Goal: Information Seeking & Learning: Learn about a topic

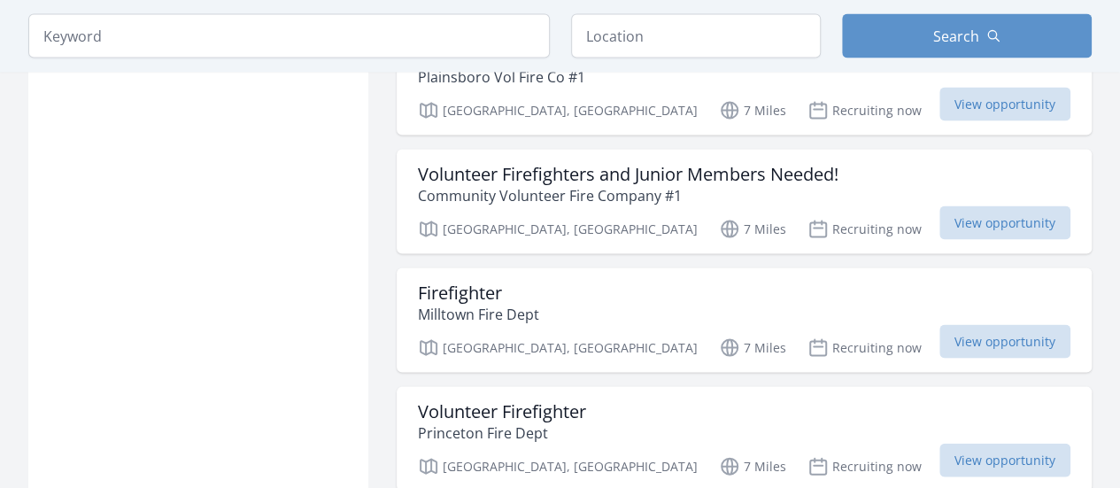
scroll to position [1695, 0]
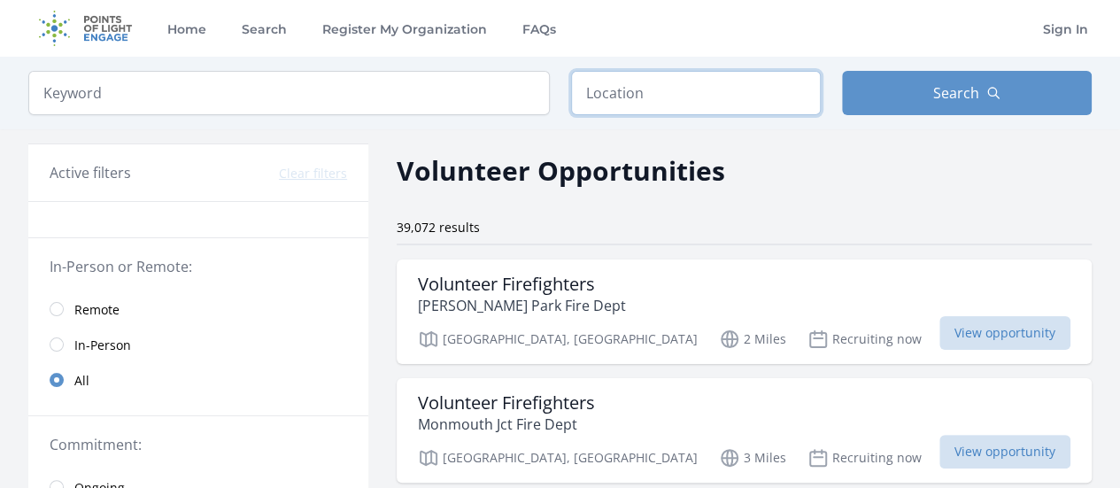
click at [661, 86] on input "text" at bounding box center [696, 93] width 250 height 44
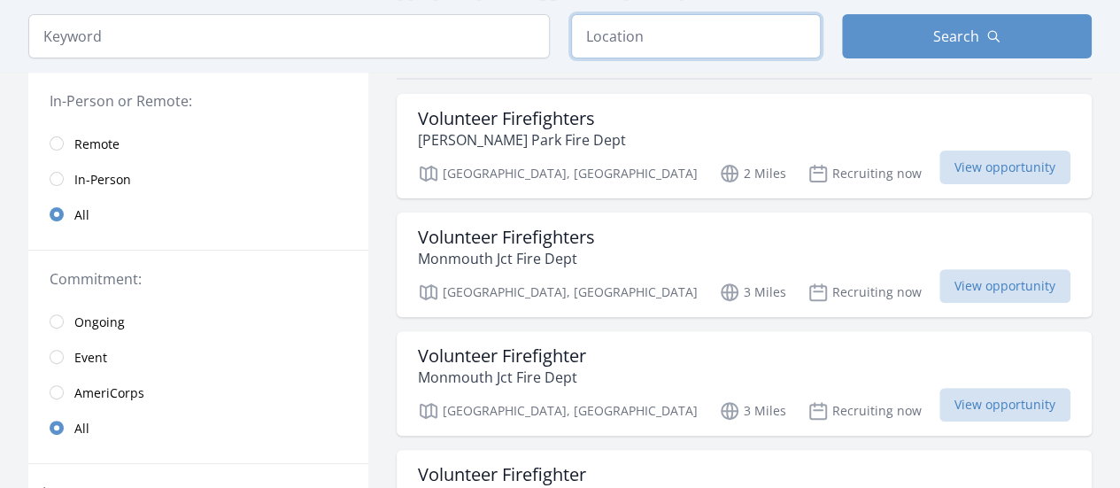
scroll to position [173, 0]
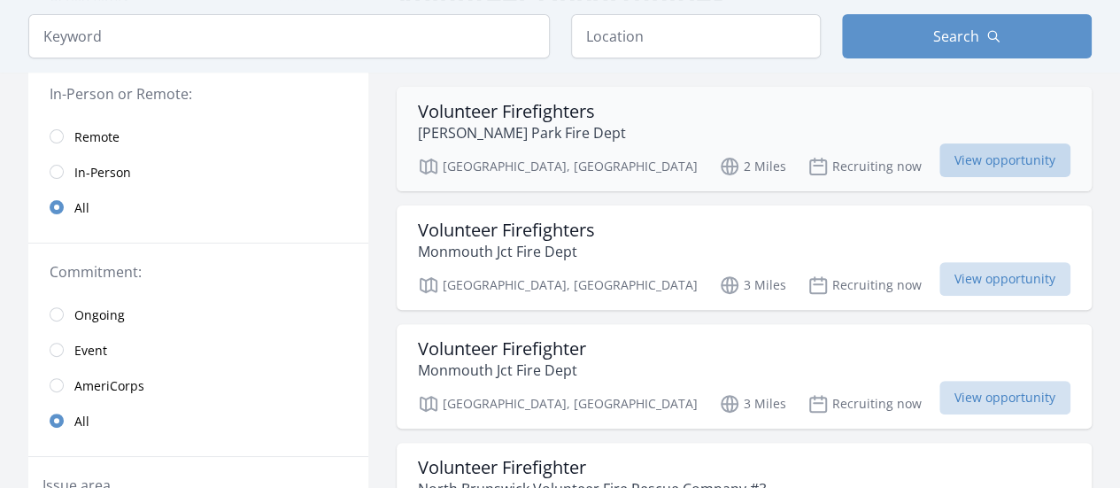
click at [998, 157] on span "View opportunity" at bounding box center [1005, 160] width 131 height 34
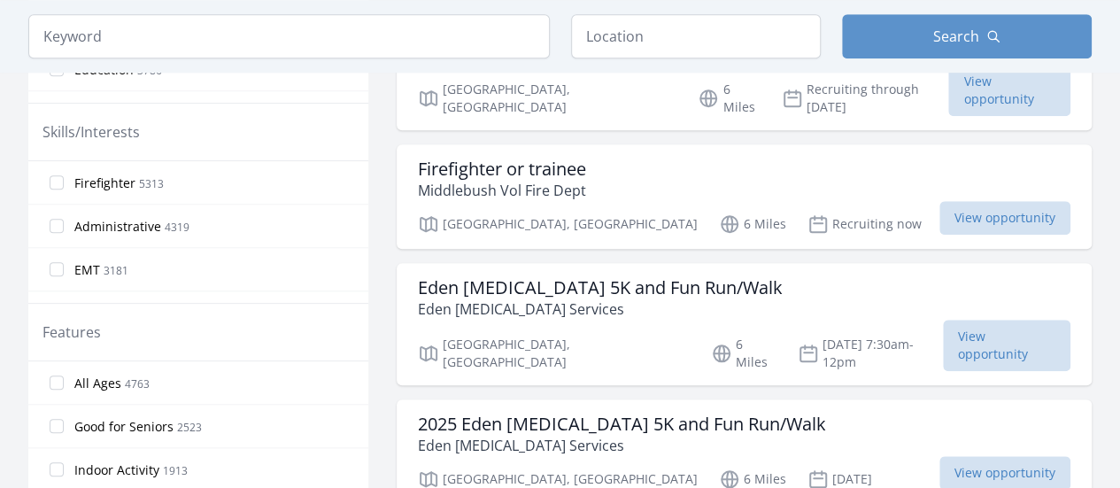
scroll to position [733, 0]
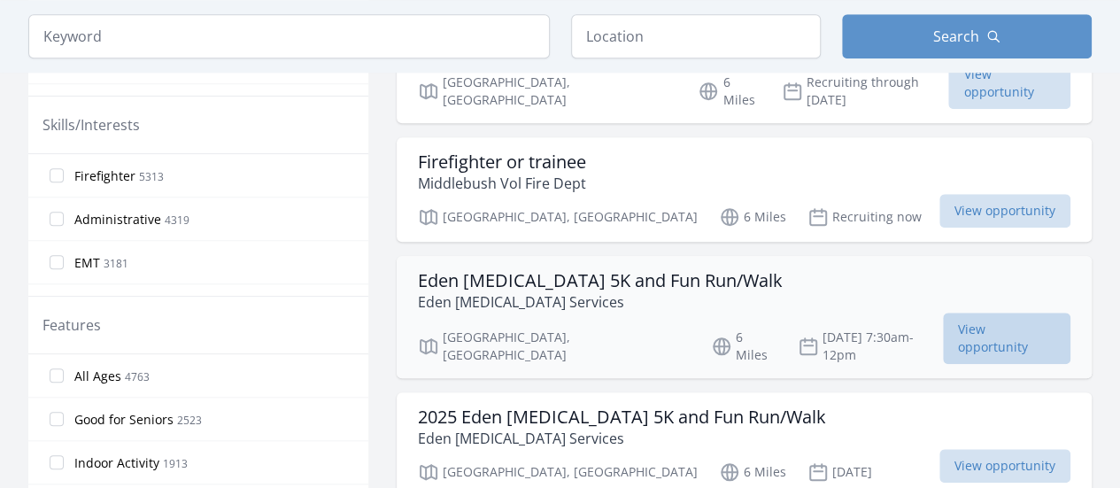
click at [992, 313] on span "View opportunity" at bounding box center [1007, 338] width 128 height 51
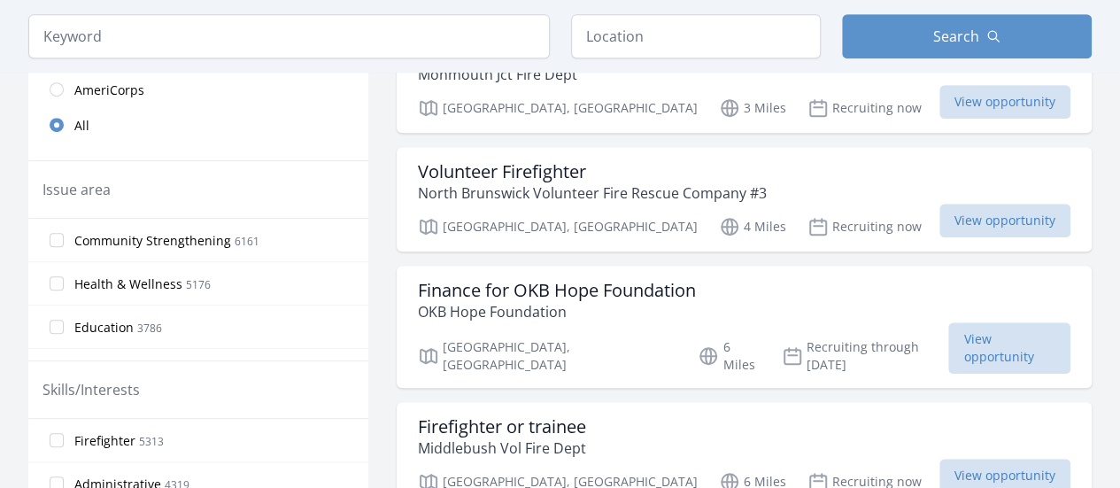
scroll to position [553, 0]
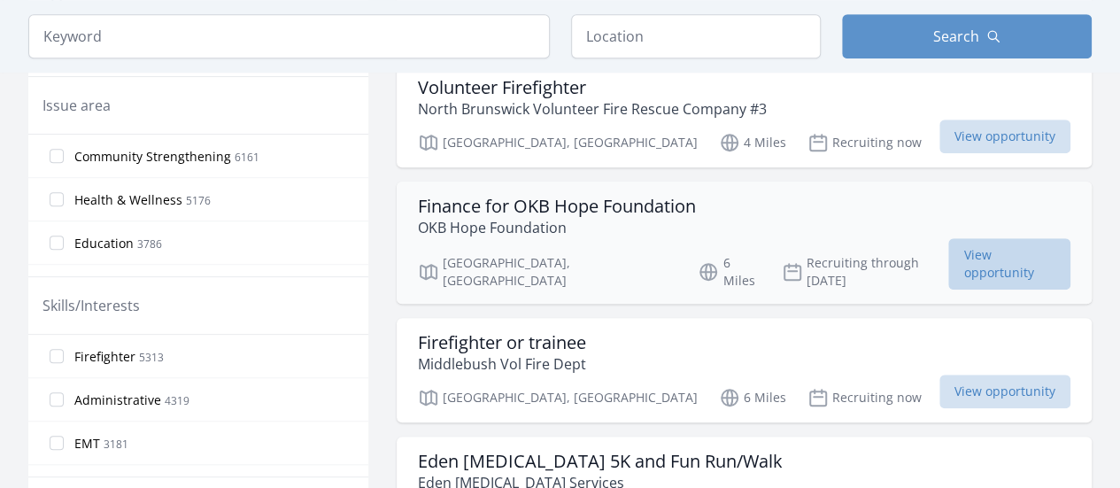
click at [973, 254] on span "View opportunity" at bounding box center [1010, 263] width 122 height 51
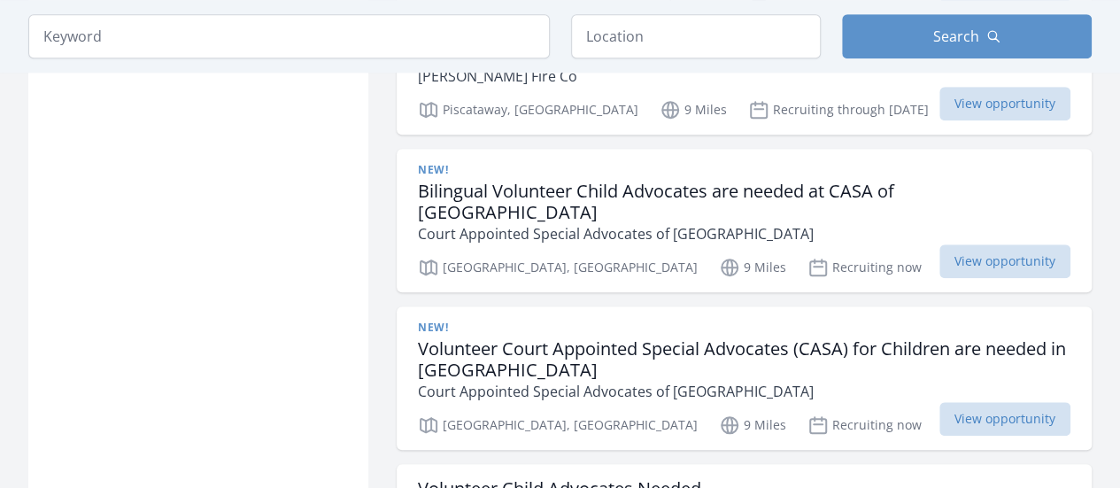
scroll to position [3969, 0]
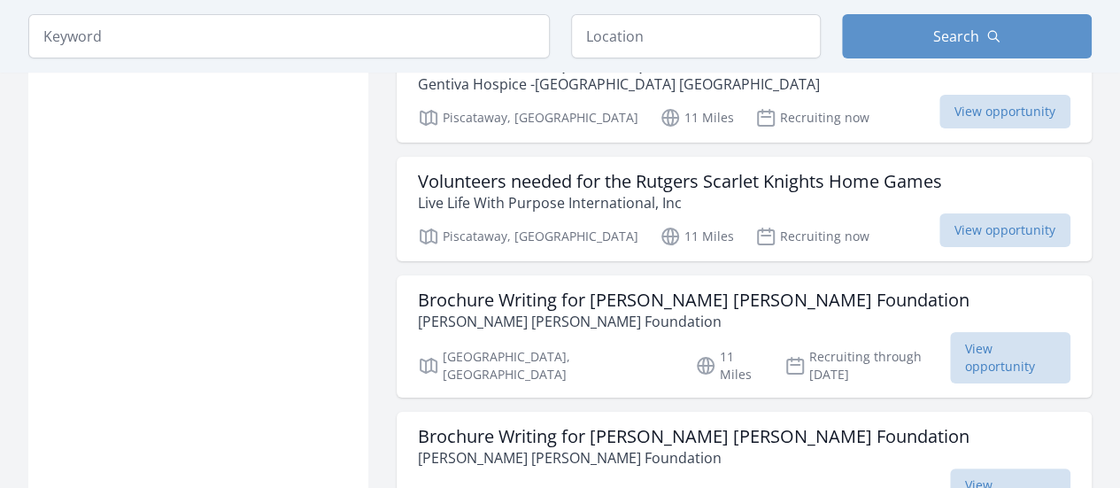
scroll to position [6709, 0]
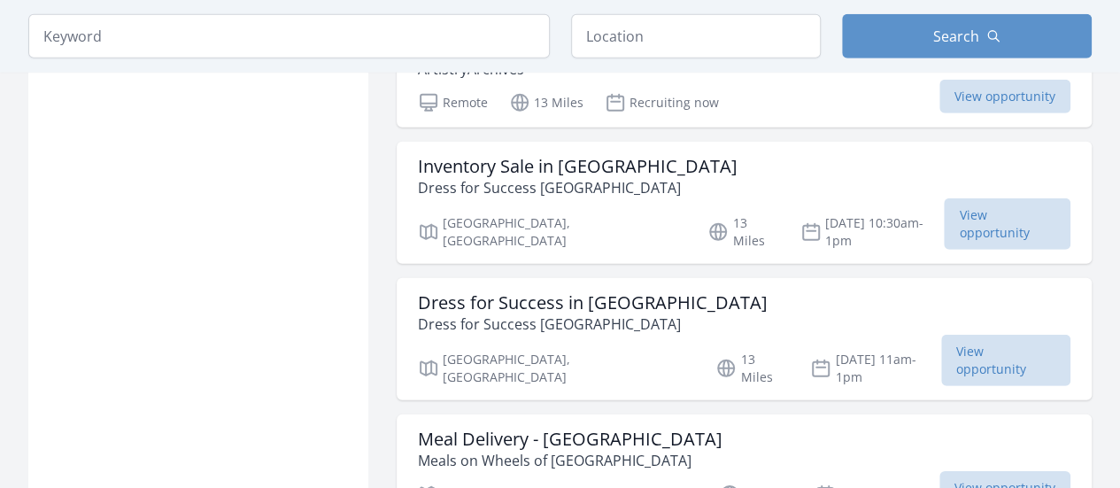
scroll to position [9256, 0]
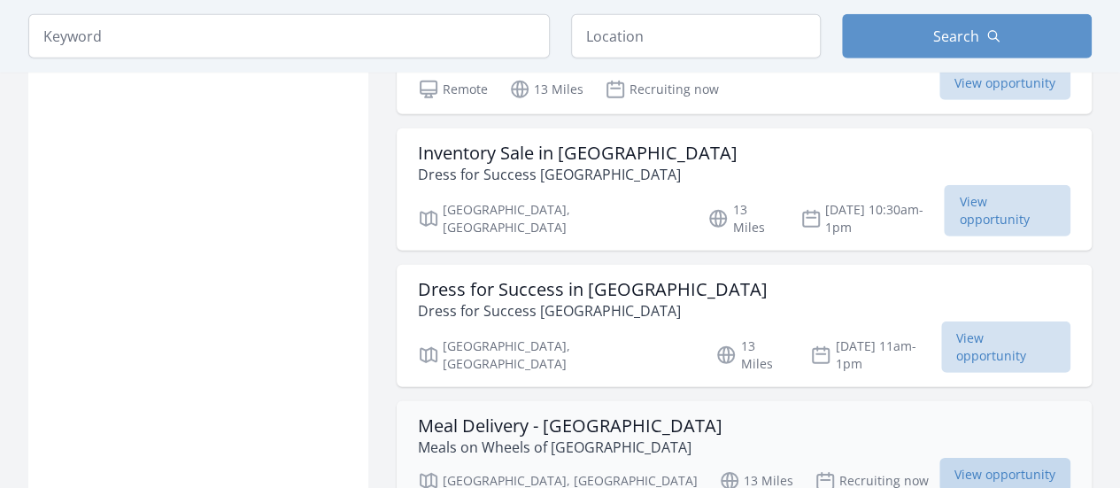
click at [1025, 458] on span "View opportunity" at bounding box center [1005, 475] width 131 height 34
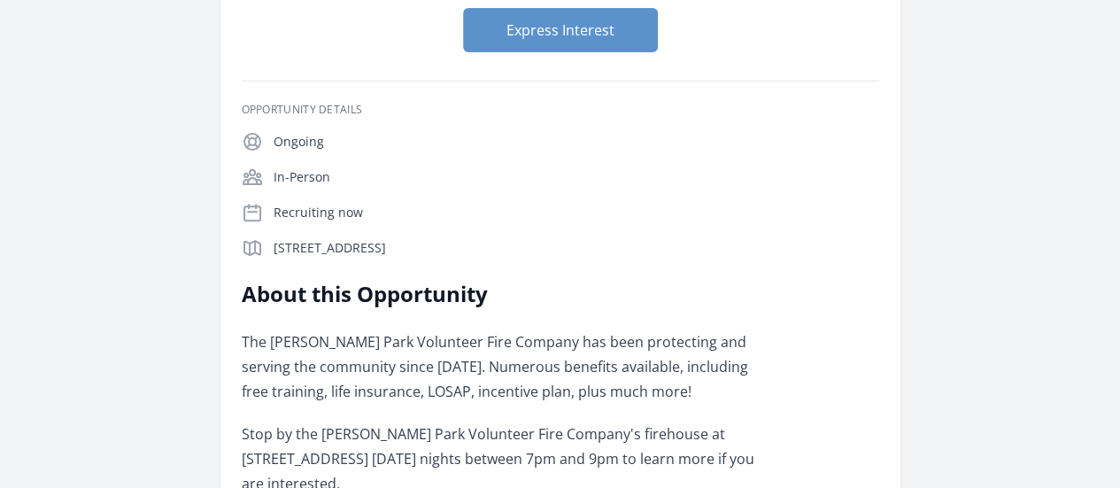
scroll to position [223, 0]
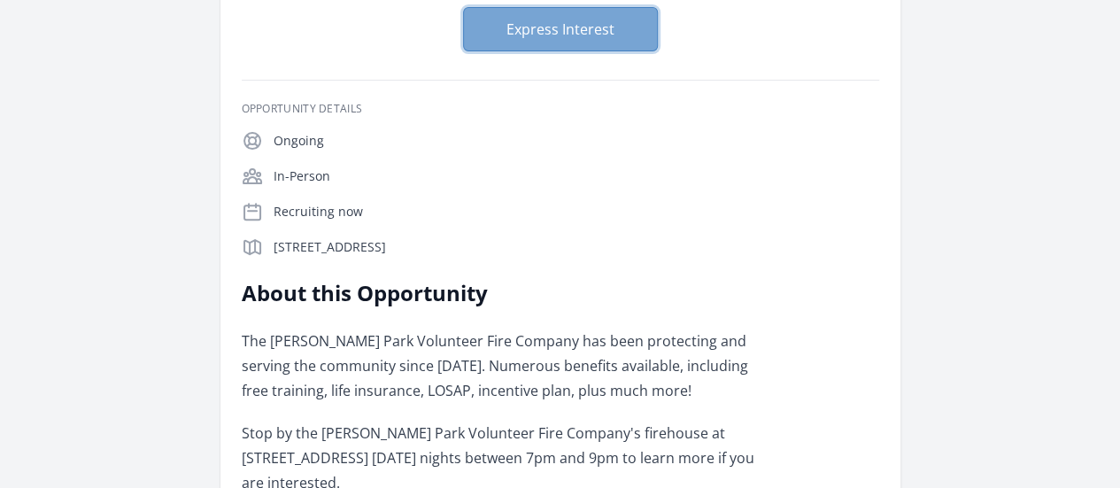
click at [593, 31] on button "Express Interest" at bounding box center [560, 29] width 195 height 44
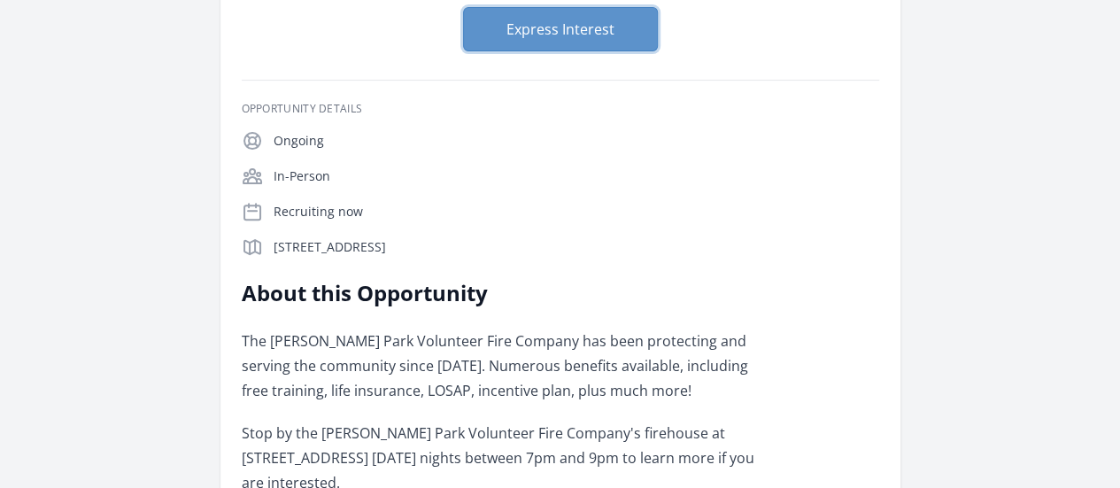
scroll to position [0, 0]
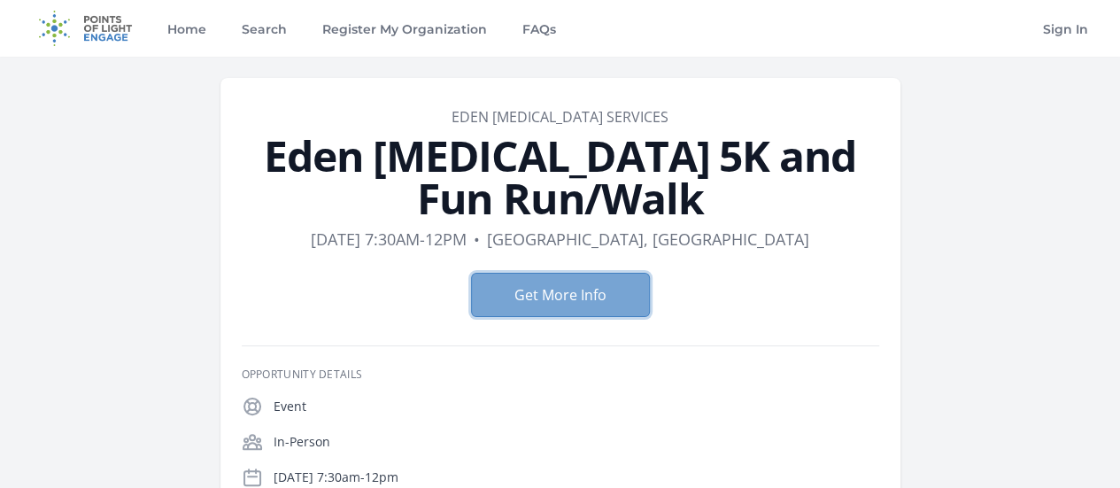
click at [536, 273] on button "Get More Info" at bounding box center [560, 295] width 179 height 44
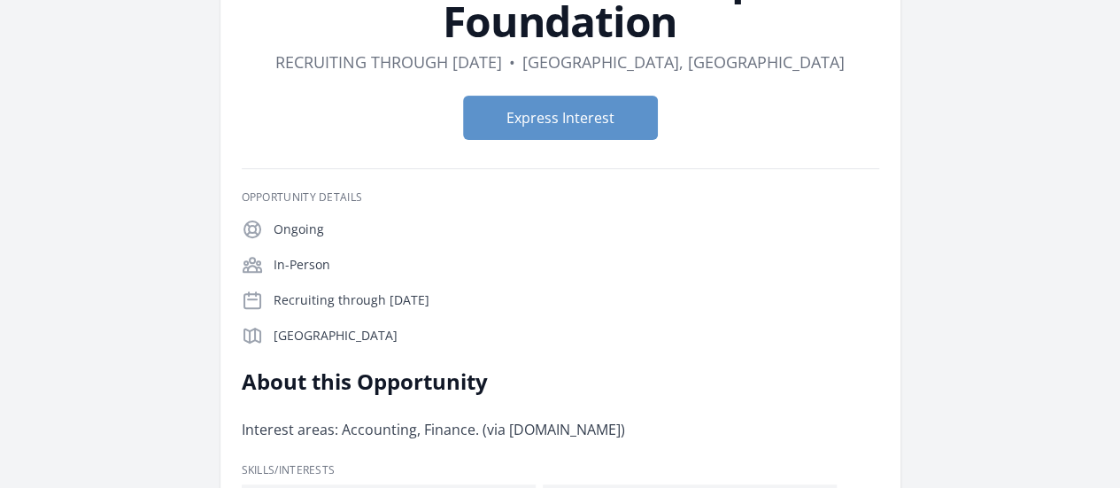
scroll to position [160, 0]
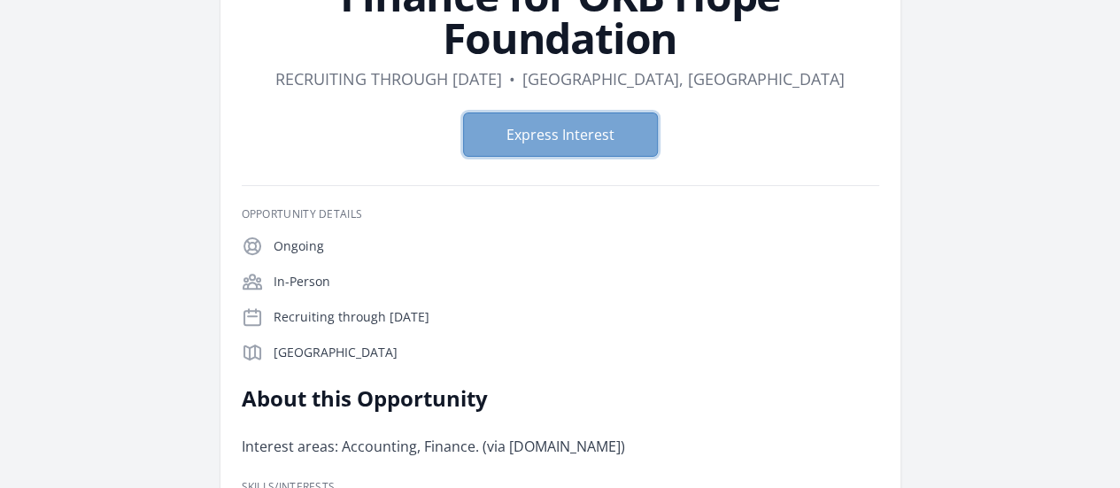
click at [560, 112] on button "Express Interest" at bounding box center [560, 134] width 195 height 44
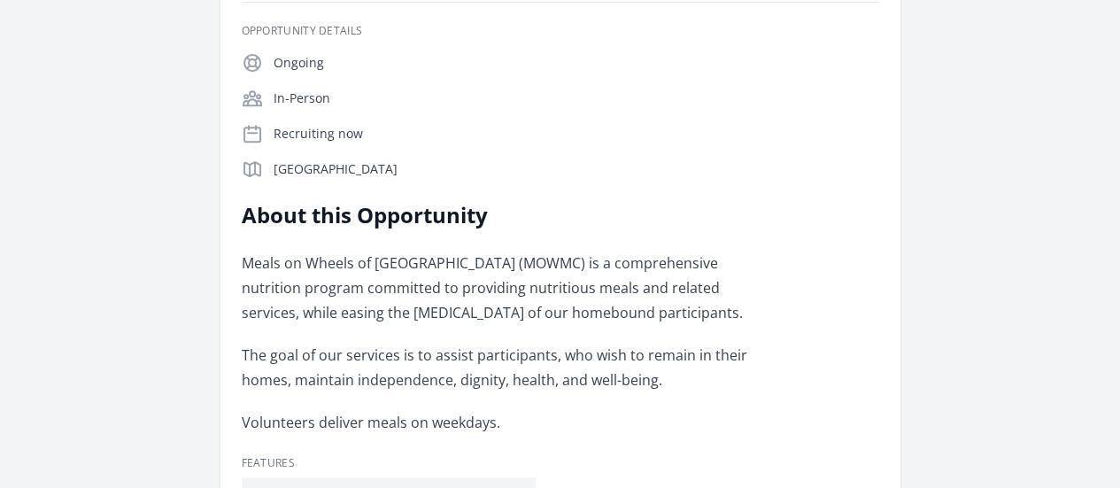
scroll to position [346, 0]
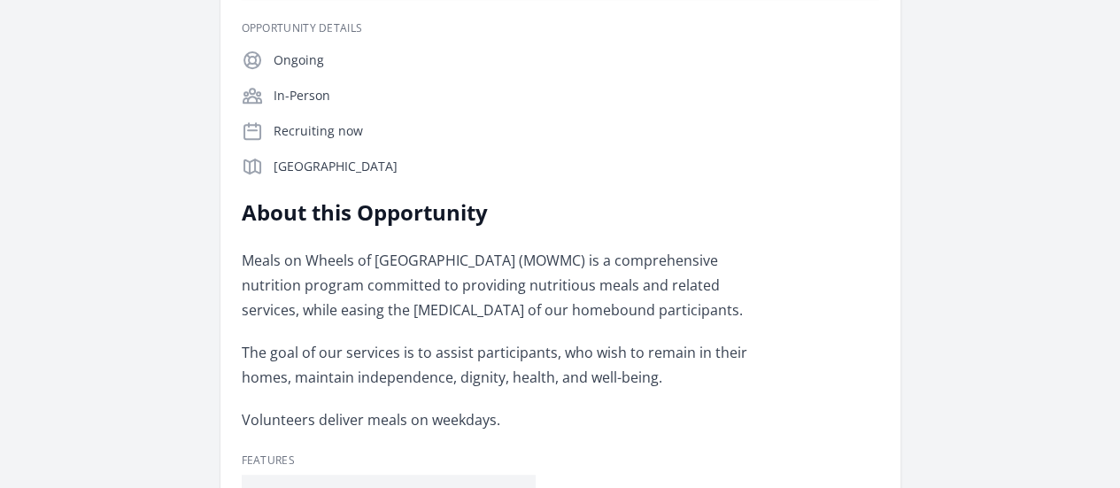
click at [0, 0] on link "Learn more about Meals on Wheels of Mercer County" at bounding box center [0, 0] width 0 height 0
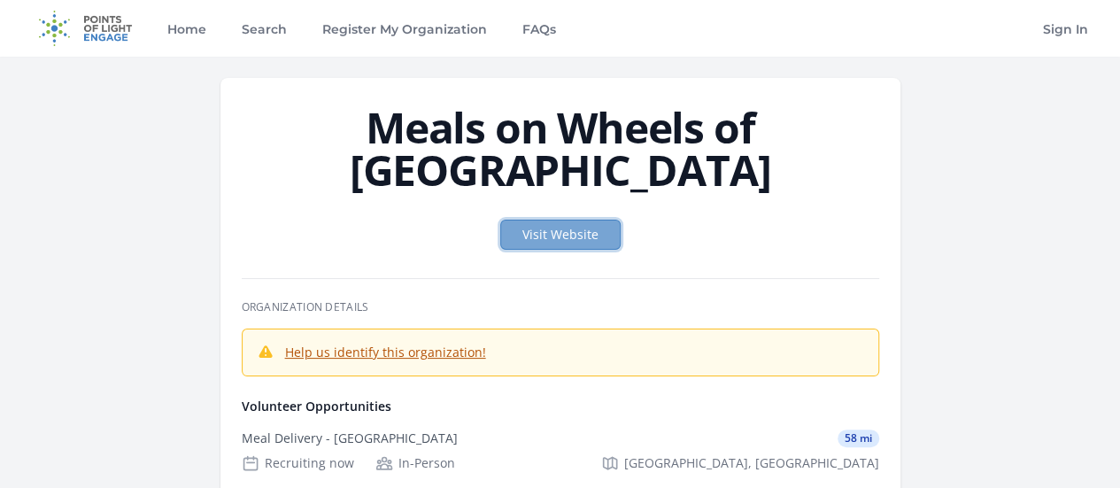
click at [566, 220] on link "Visit Website" at bounding box center [560, 235] width 120 height 30
click at [111, 26] on img at bounding box center [85, 28] width 114 height 57
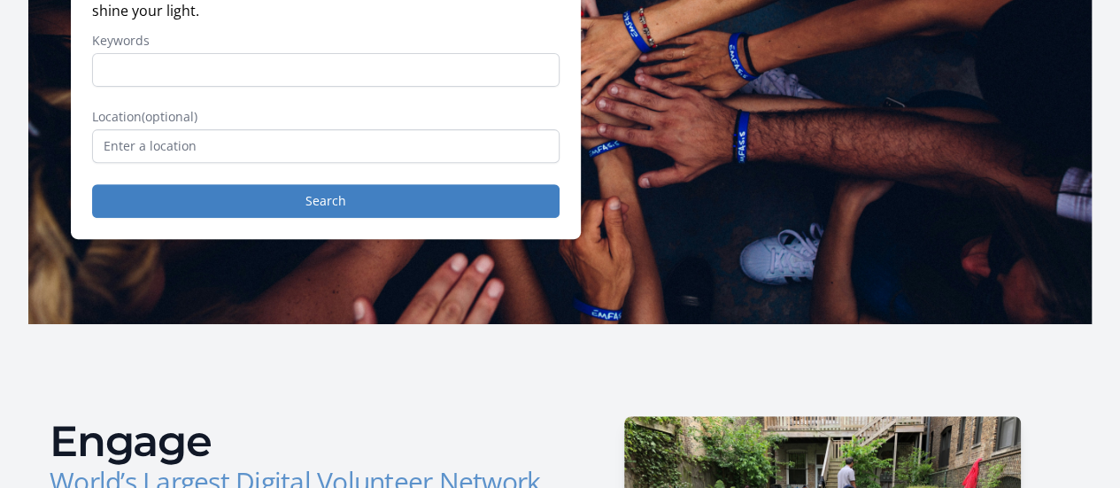
scroll to position [296, 0]
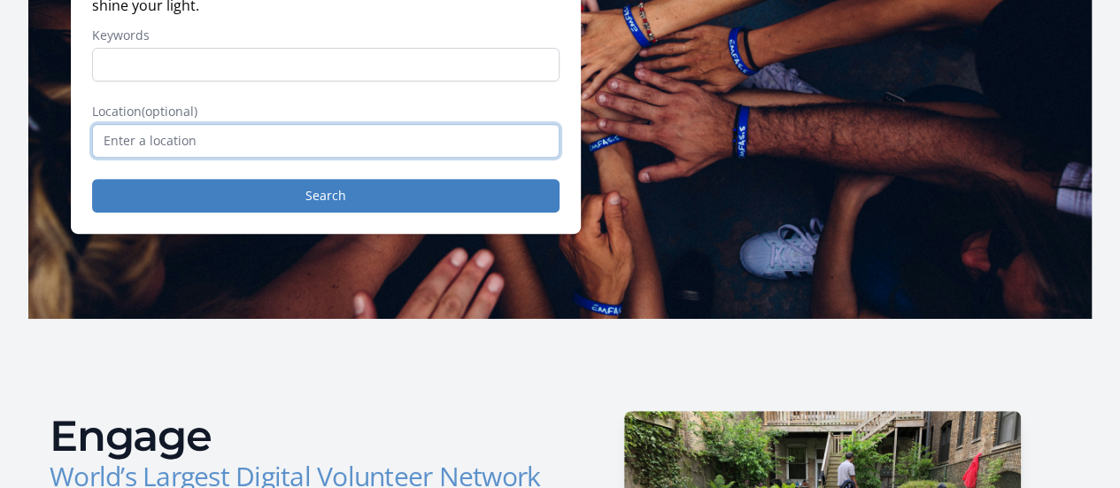
click at [334, 151] on input "text" at bounding box center [326, 141] width 468 height 34
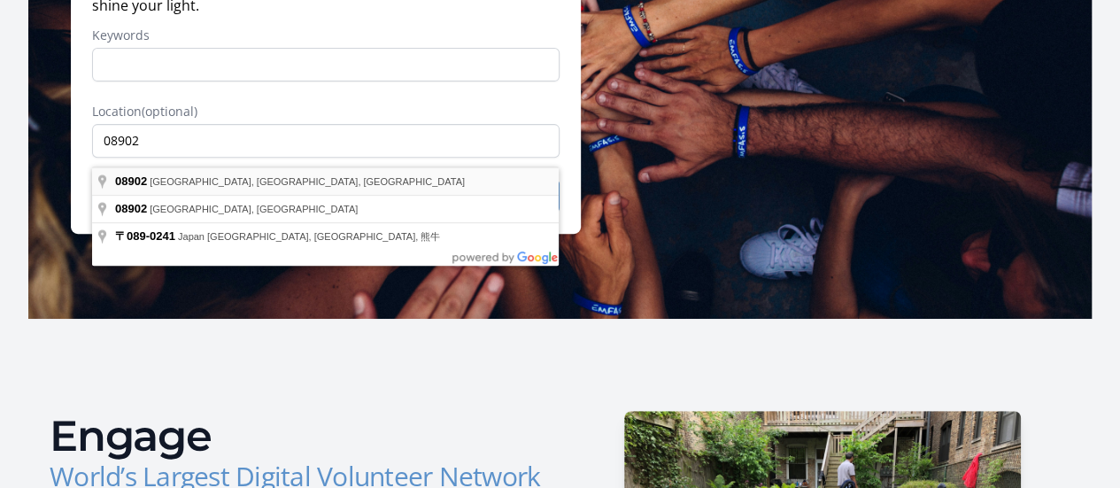
type input "New Brunswick, NJ 08902, USA"
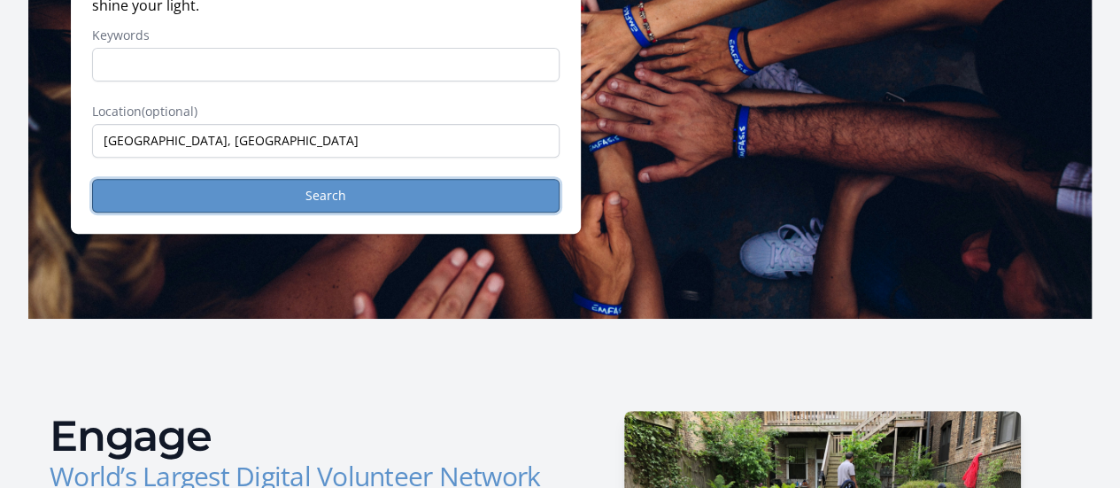
click at [326, 205] on button "Search" at bounding box center [326, 196] width 468 height 34
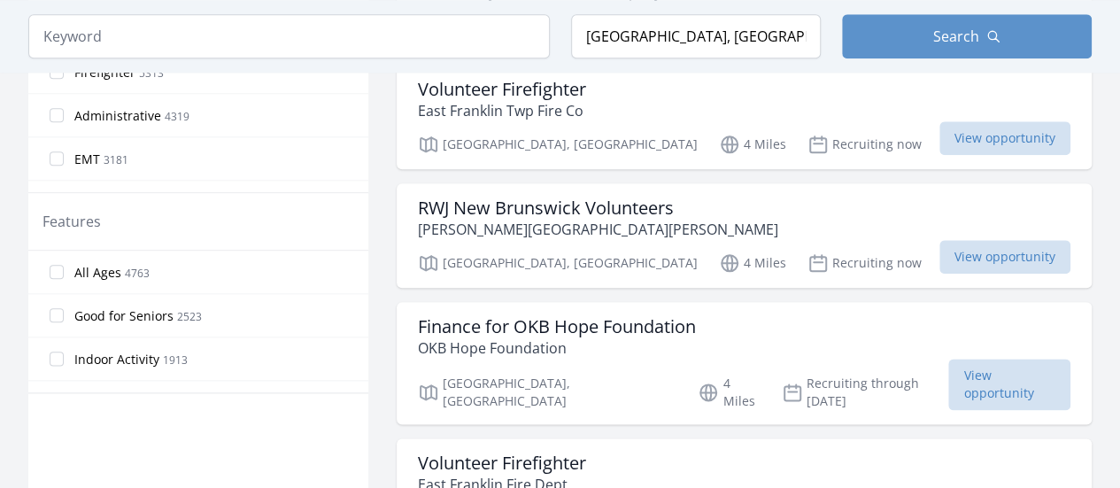
scroll to position [923, 0]
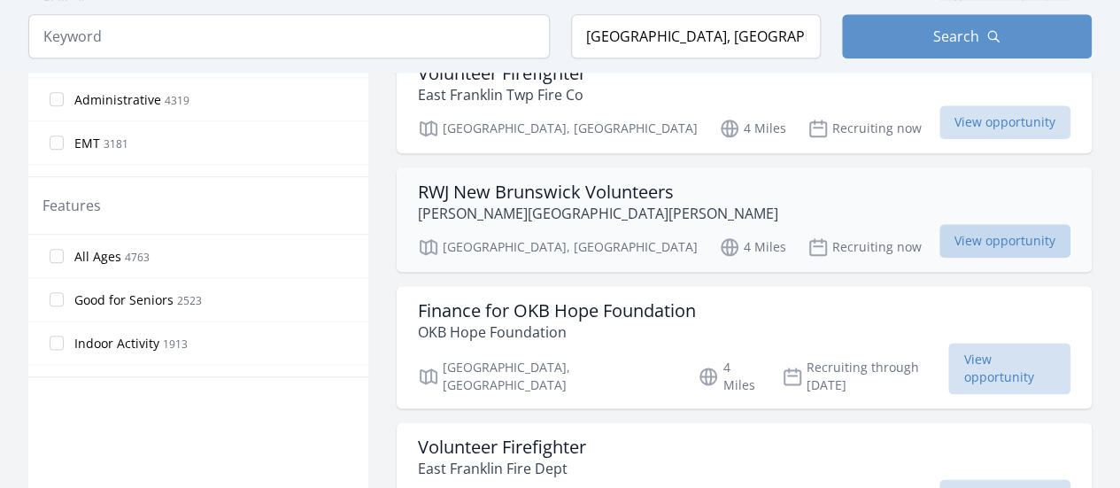
click at [996, 236] on span "View opportunity" at bounding box center [1005, 241] width 131 height 34
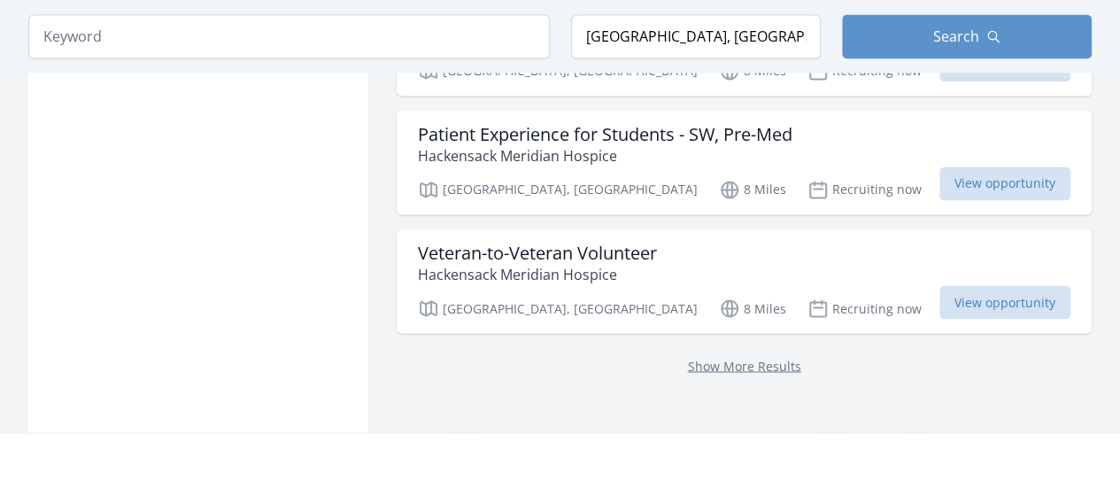
scroll to position [4847, 0]
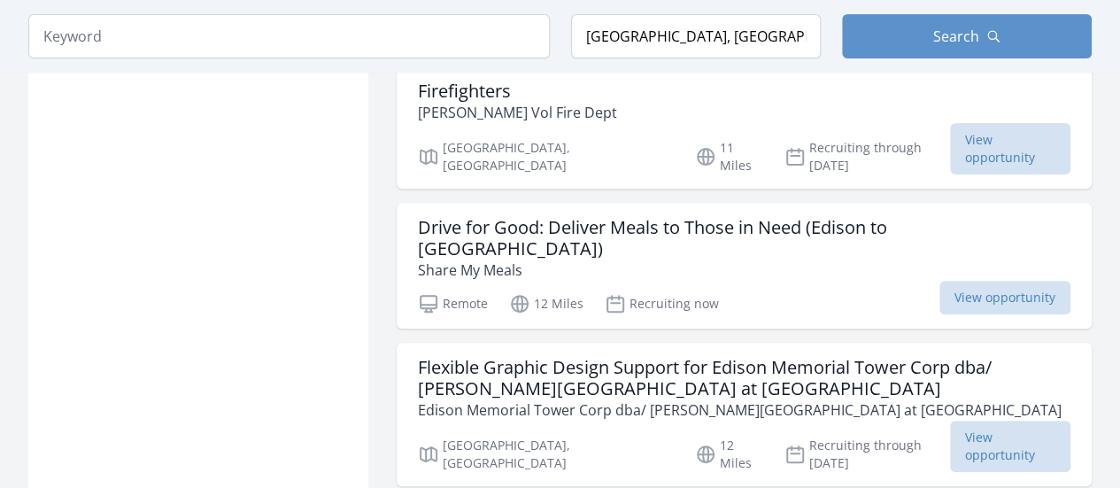
scroll to position [6963, 0]
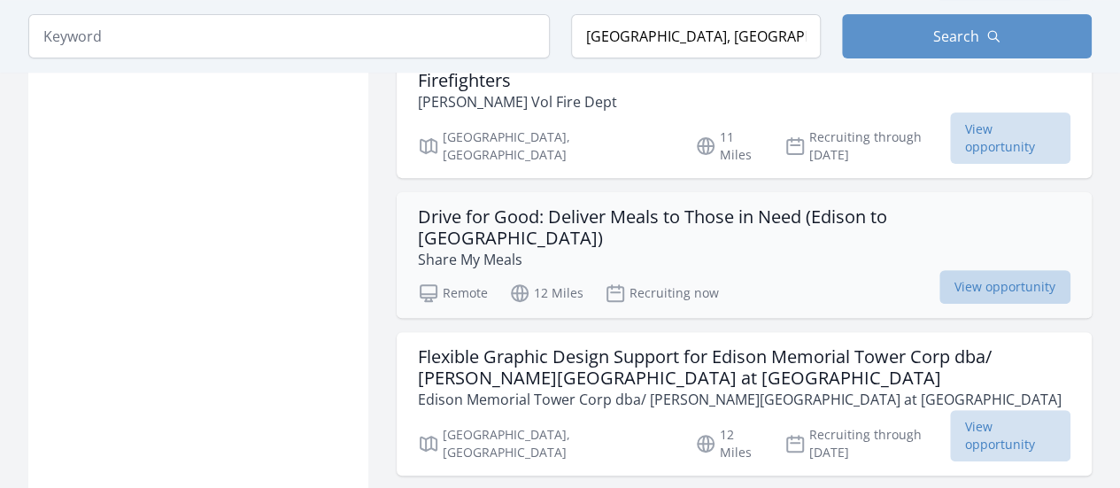
click at [971, 270] on span "View opportunity" at bounding box center [1005, 287] width 131 height 34
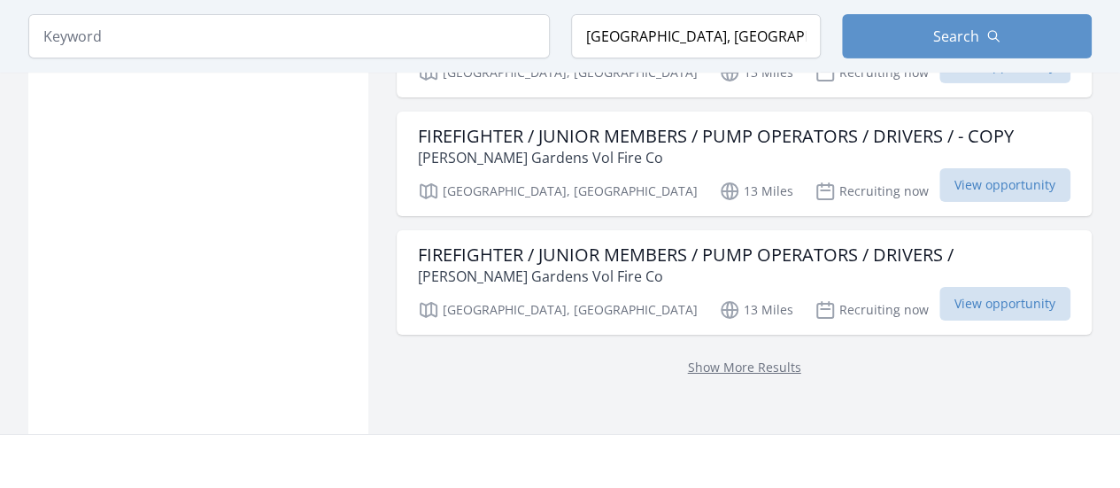
scroll to position [9729, 0]
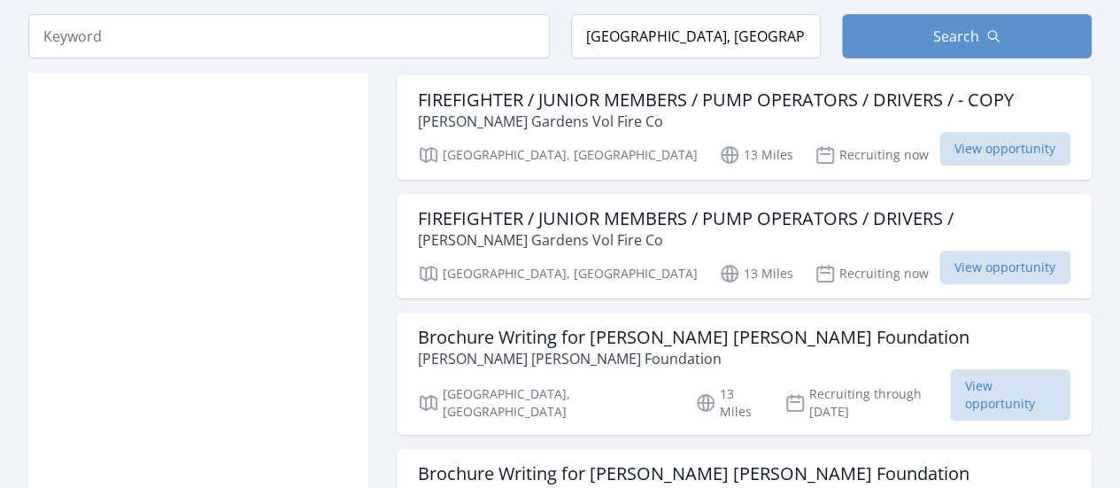
scroll to position [6963, 0]
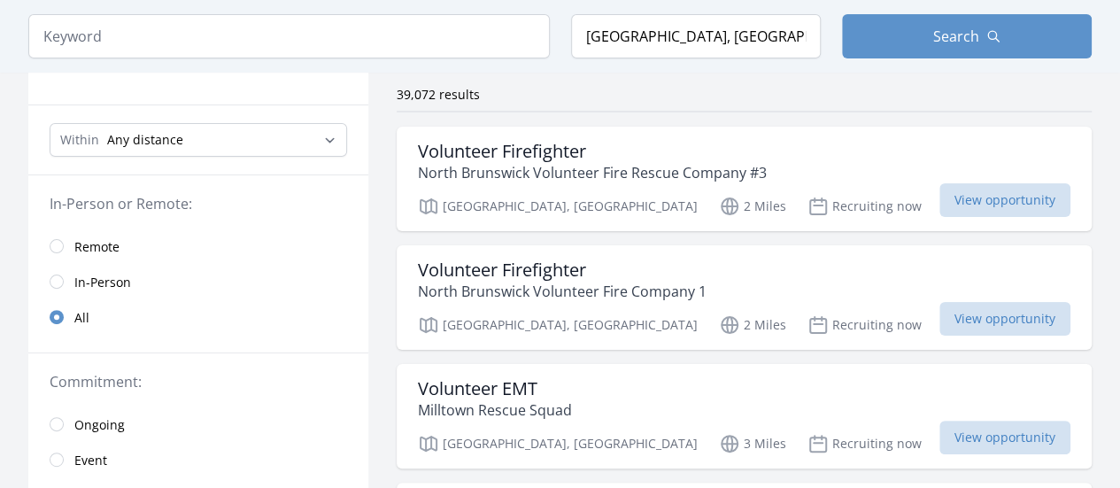
scroll to position [124, 0]
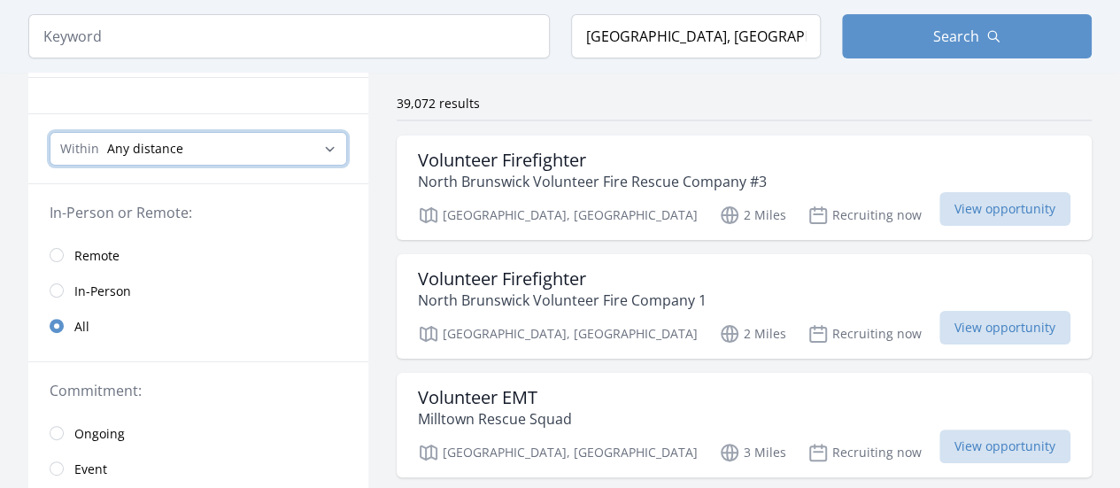
click at [207, 148] on select "Any distance , 5 Miles , 20 Miles , 50 Miles , 100 Miles" at bounding box center [199, 149] width 298 height 34
select select "32186"
click at [50, 132] on select "Any distance , 5 Miles , 20 Miles , 50 Miles , 100 Miles" at bounding box center [199, 149] width 298 height 34
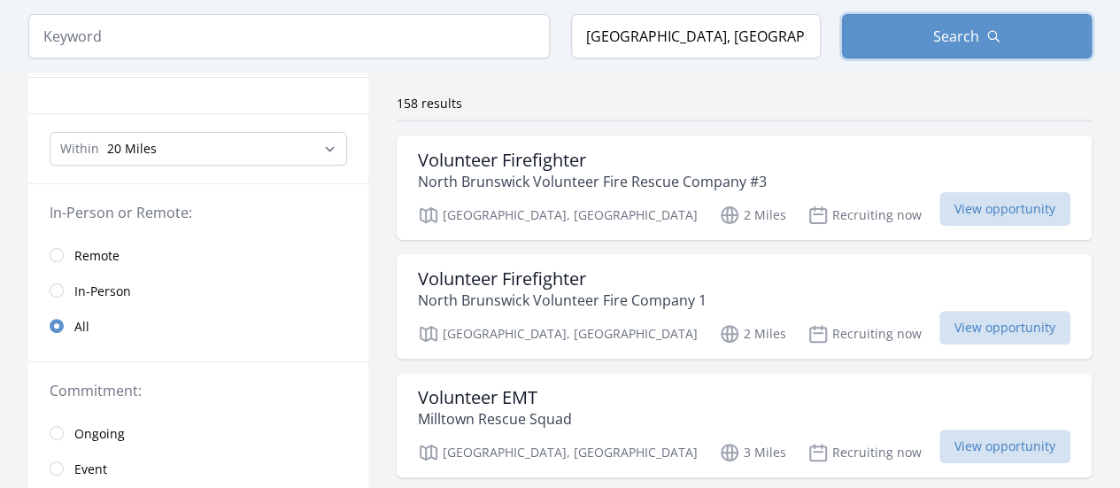
drag, startPoint x: 936, startPoint y: 40, endPoint x: 329, endPoint y: 77, distance: 608.7
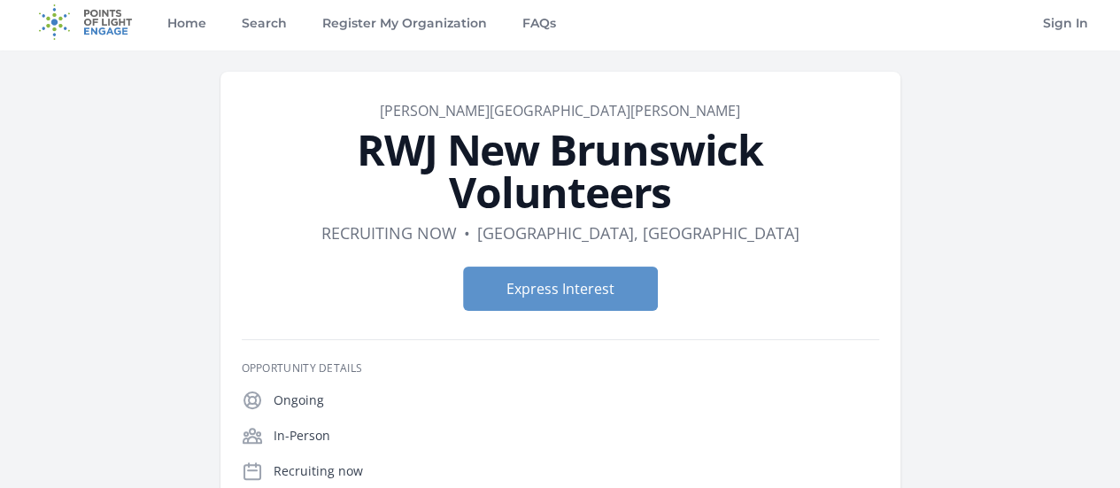
scroll to position [4, 0]
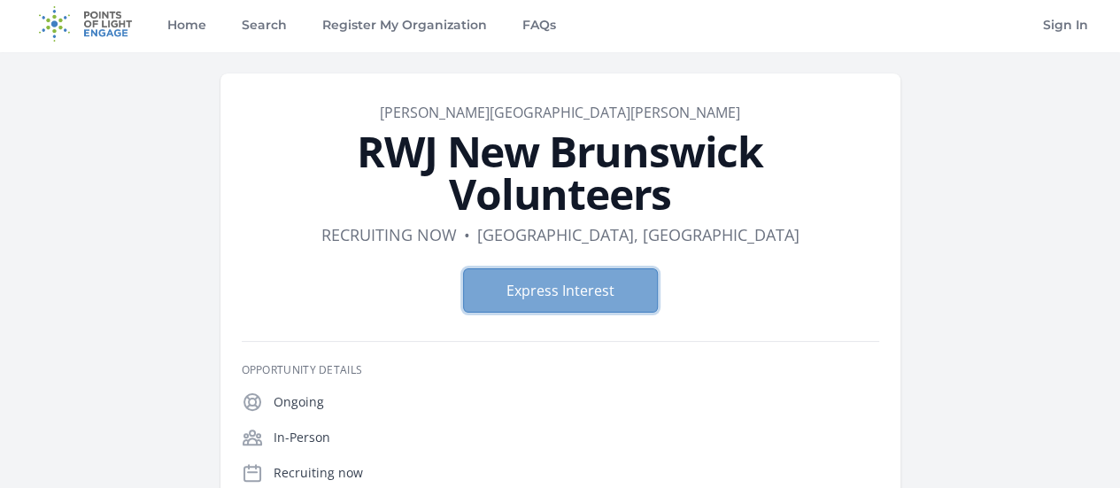
click at [587, 268] on button "Express Interest" at bounding box center [560, 290] width 195 height 44
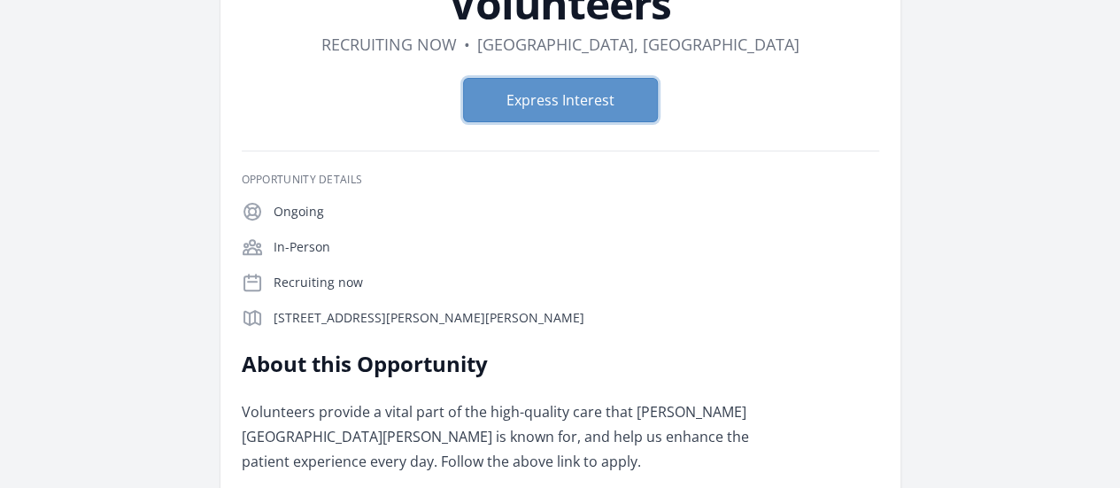
scroll to position [33, 0]
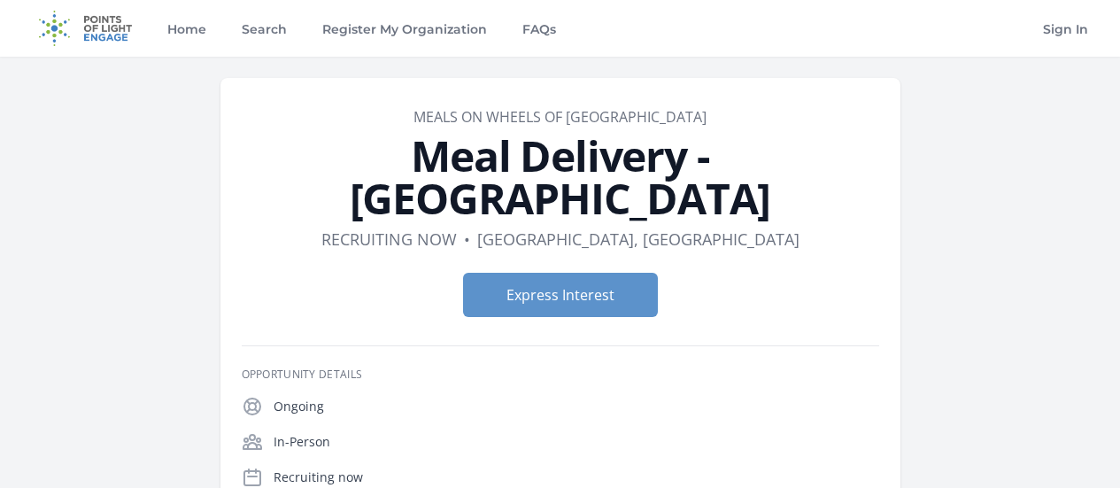
scroll to position [346, 0]
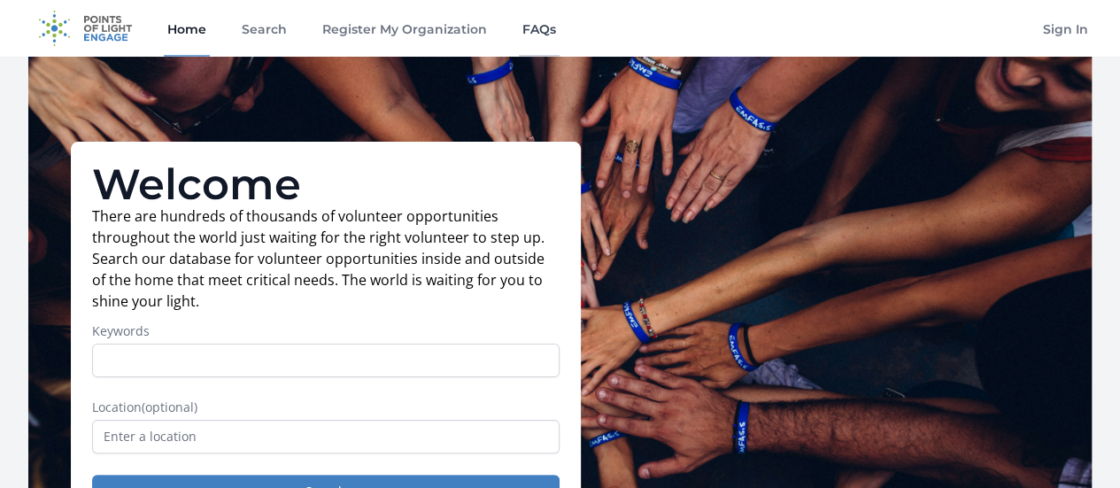
click at [537, 22] on link "FAQs" at bounding box center [539, 28] width 41 height 57
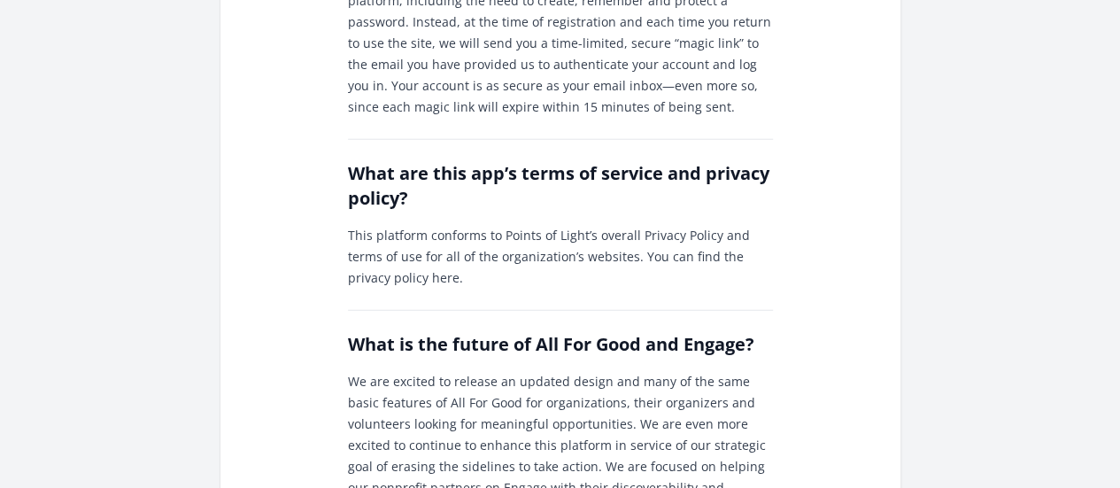
scroll to position [2230, 0]
